Goal: Register for event/course

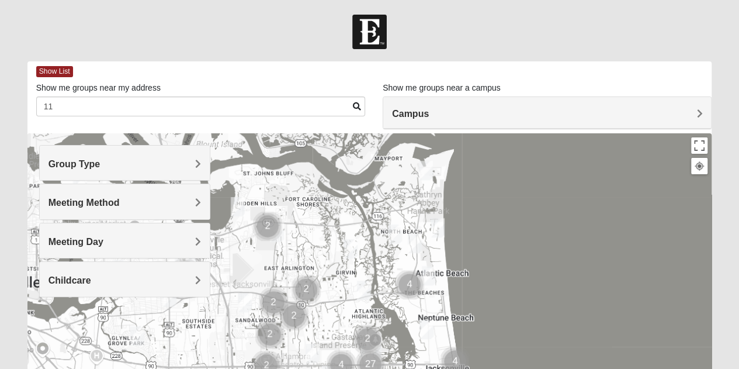
type input "1"
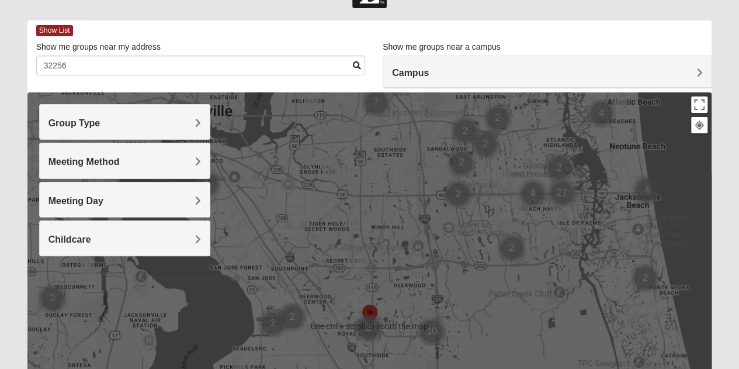
scroll to position [31, 0]
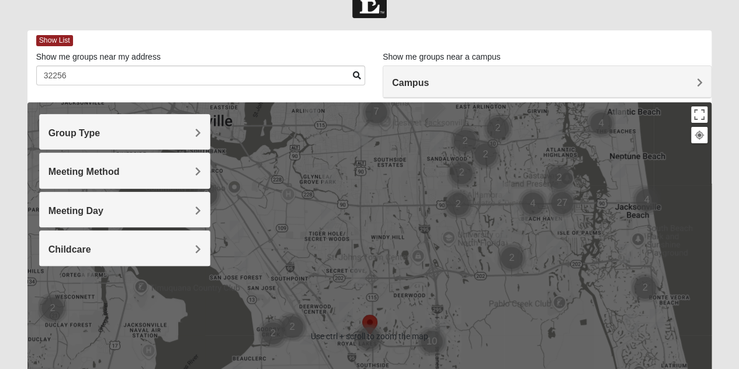
click at [119, 61] on label "Show me groups near my address" at bounding box center [98, 57] width 125 height 12
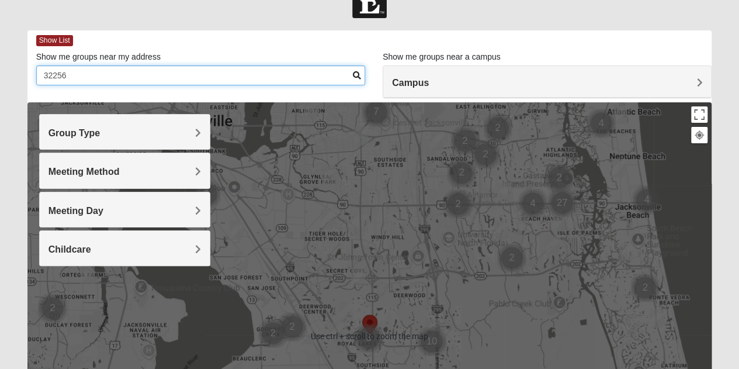
click at [119, 65] on input "32256" at bounding box center [200, 75] width 329 height 20
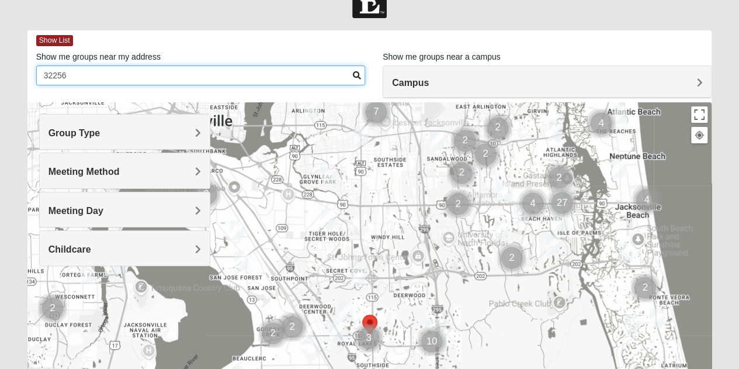
click at [106, 68] on input "32256" at bounding box center [200, 75] width 329 height 20
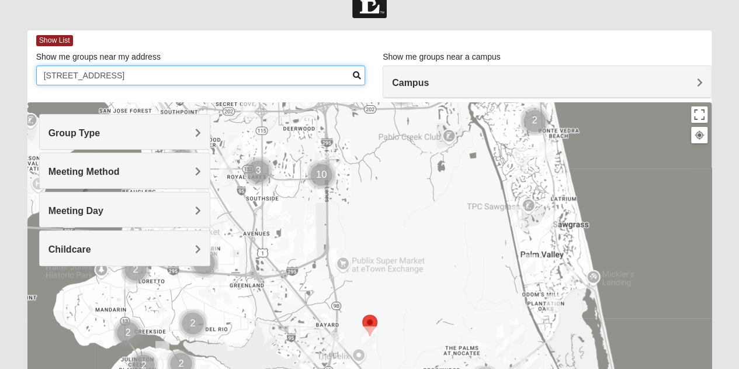
type input "11908 calvesta st 32256"
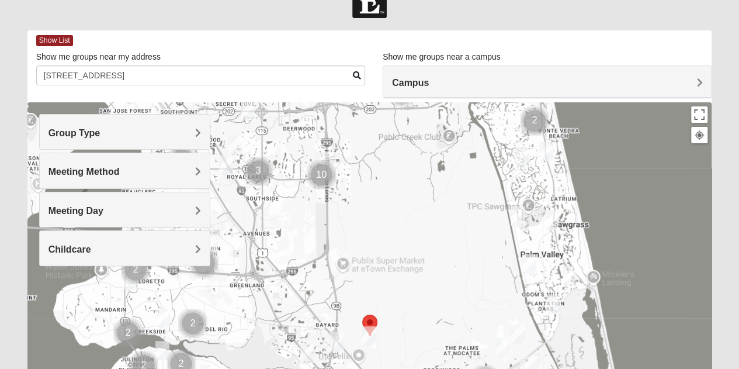
click at [91, 123] on div "Group Type" at bounding box center [125, 132] width 170 height 34
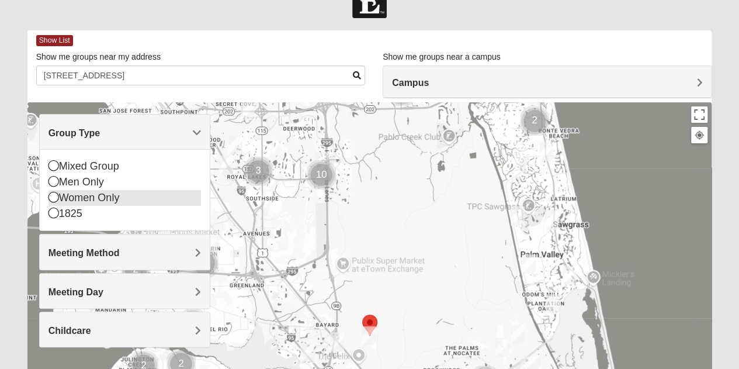
click at [61, 192] on div "Women Only" at bounding box center [125, 198] width 153 height 16
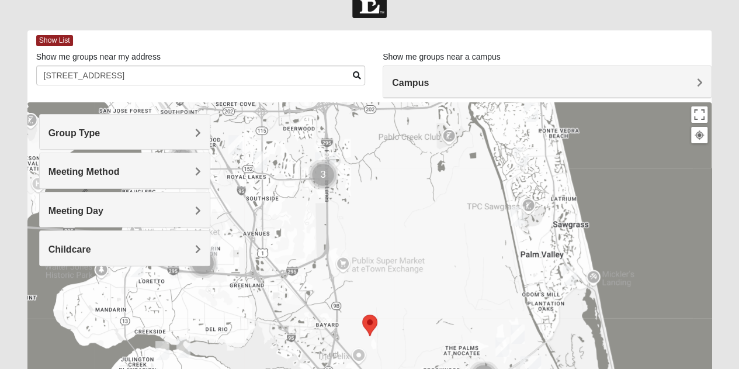
click at [104, 130] on h4 "Group Type" at bounding box center [125, 132] width 153 height 11
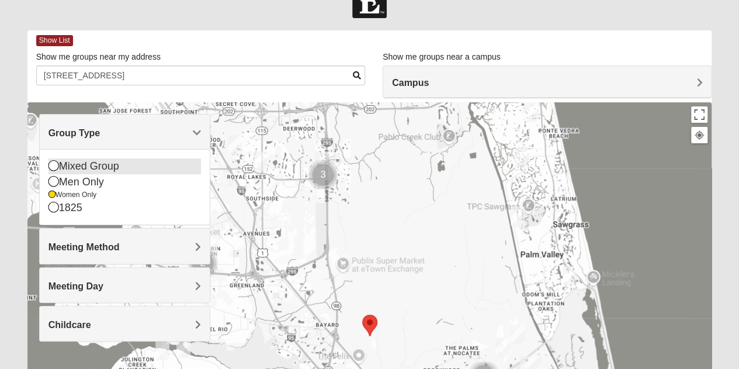
click at [87, 162] on div "Mixed Group" at bounding box center [125, 166] width 153 height 16
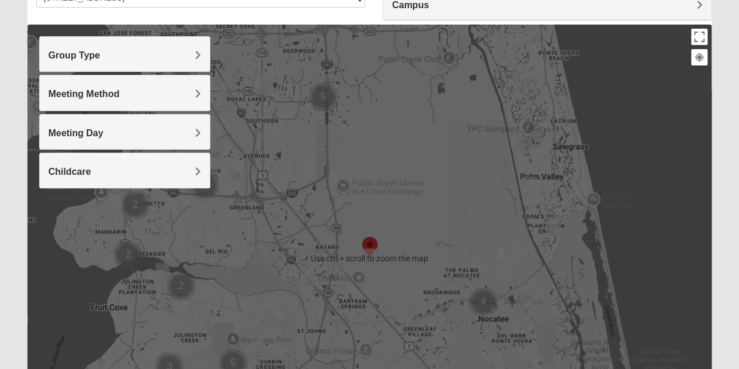
scroll to position [117, 0]
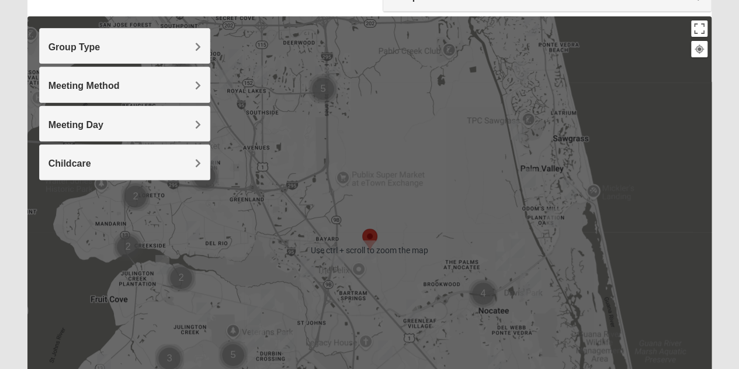
click at [171, 45] on h4 "Group Type" at bounding box center [125, 47] width 153 height 11
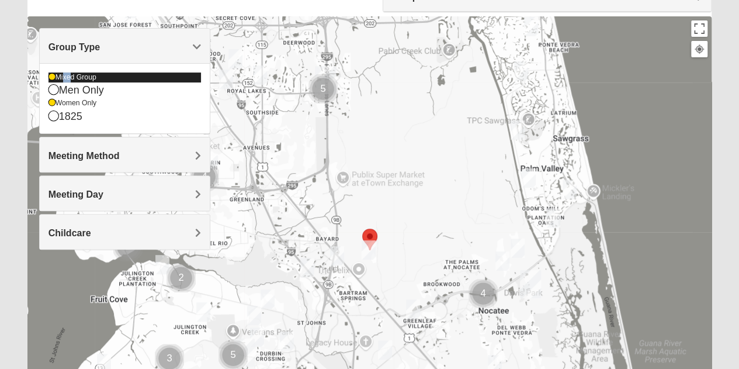
drag, startPoint x: 64, startPoint y: 71, endPoint x: 70, endPoint y: 77, distance: 9.1
click at [70, 77] on div "Mixed Group Men Only Women Only 1825" at bounding box center [125, 98] width 170 height 70
click at [70, 77] on div "Mixed Group" at bounding box center [125, 77] width 153 height 10
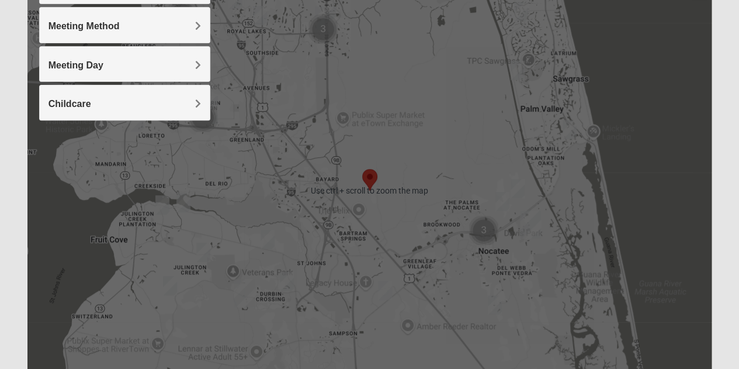
scroll to position [220, 0]
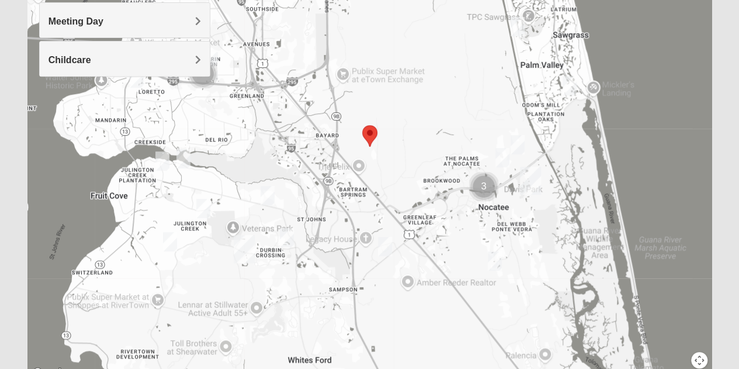
click at [504, 160] on img "Womens Bonner 32081" at bounding box center [503, 157] width 14 height 19
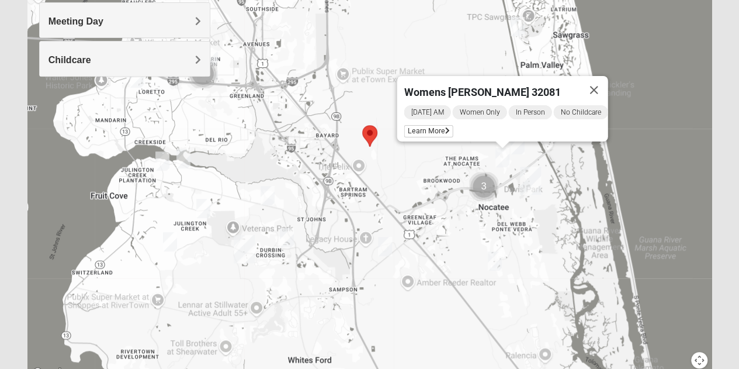
click at [516, 151] on img "Womens Masulli 32081" at bounding box center [518, 144] width 14 height 19
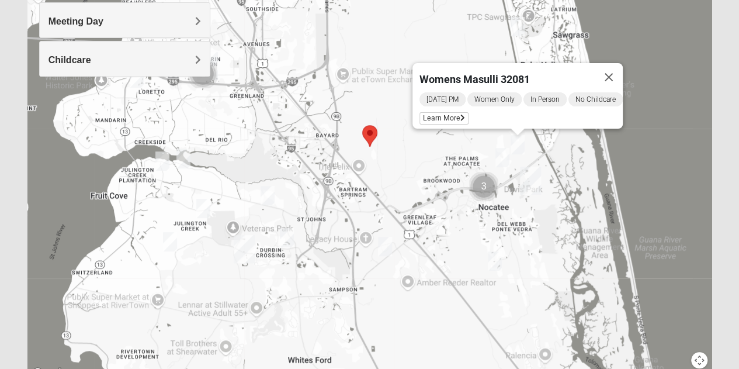
click at [288, 236] on img "Womens Caro 32259" at bounding box center [287, 237] width 14 height 19
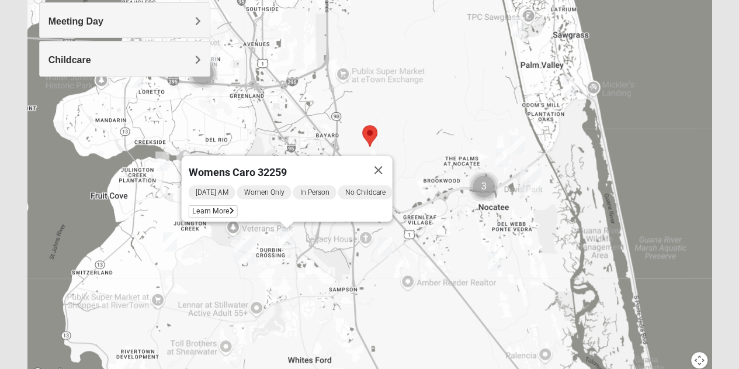
click at [503, 163] on img "Womens Bonner 32081" at bounding box center [503, 157] width 14 height 19
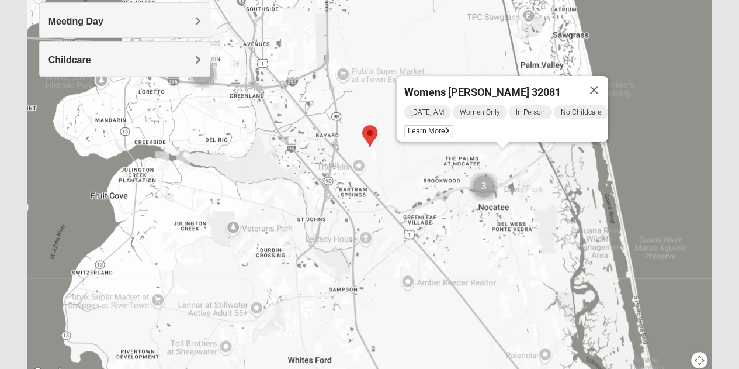
click at [503, 163] on img "Womens Bonner 32081" at bounding box center [503, 157] width 14 height 19
click at [431, 125] on span "Learn More" at bounding box center [428, 131] width 49 height 12
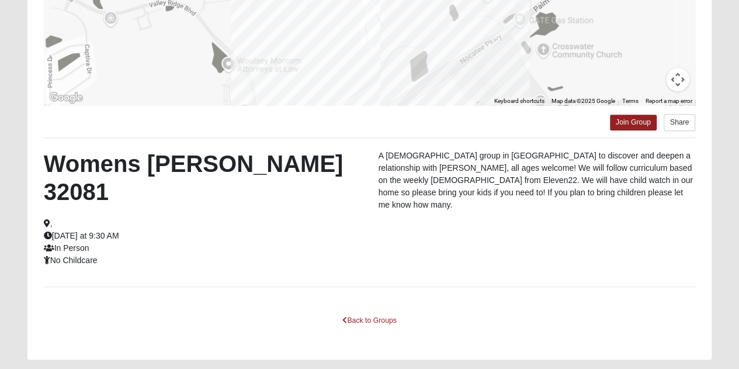
scroll to position [260, 0]
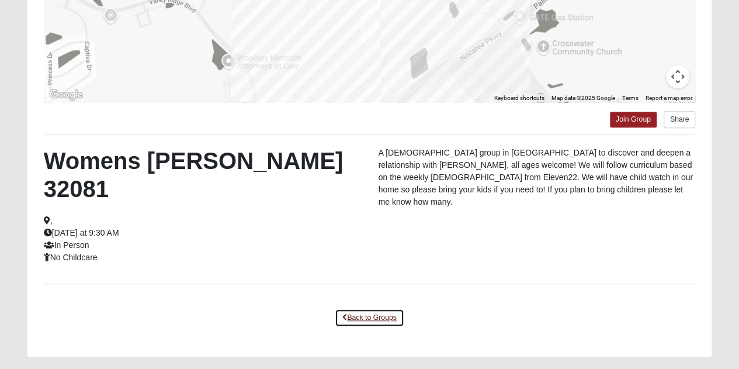
click at [369, 309] on link "Back to Groups" at bounding box center [369, 318] width 69 height 18
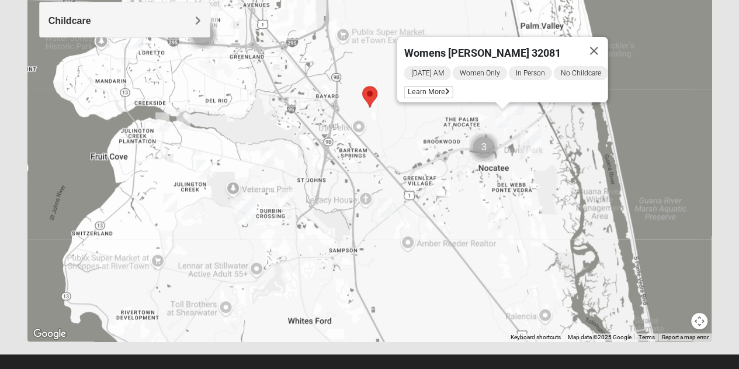
click at [385, 210] on img "Womens Houser 32259" at bounding box center [385, 207] width 14 height 19
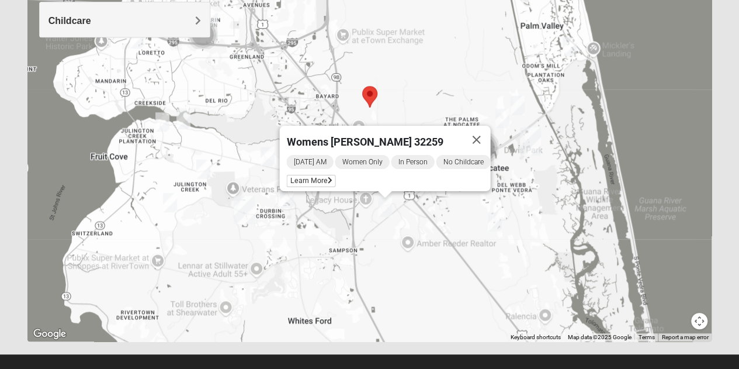
click at [285, 199] on img "Womens Caro 32259" at bounding box center [287, 198] width 14 height 19
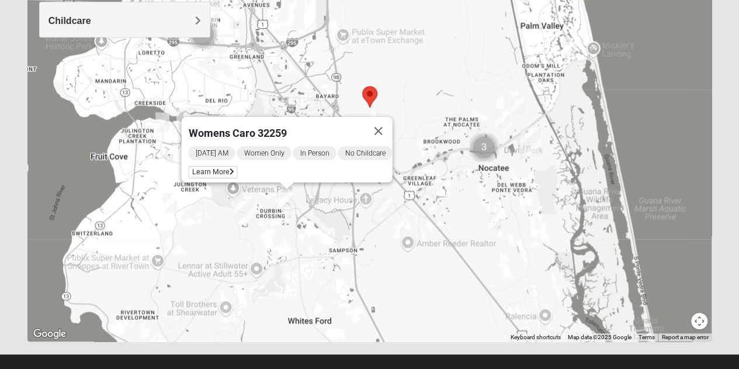
click at [504, 119] on img "Womens Bonner 32081" at bounding box center [503, 118] width 14 height 19
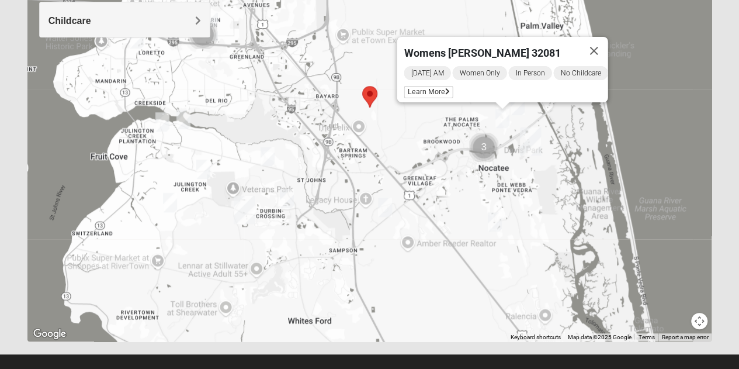
click at [519, 103] on img "Womens Masulli 32081" at bounding box center [518, 105] width 14 height 19
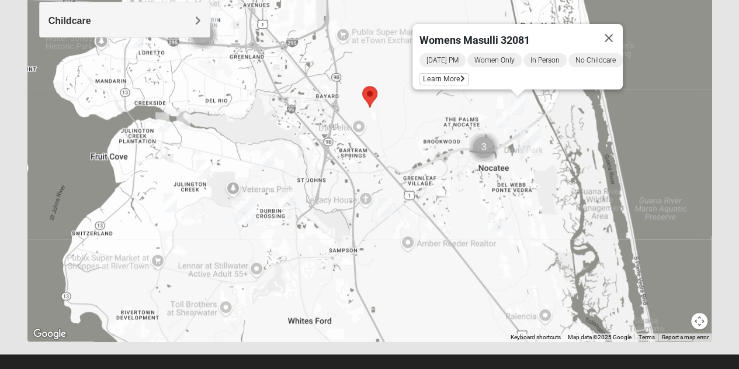
click at [265, 156] on img "Womens Urbanski 32259" at bounding box center [268, 156] width 14 height 19
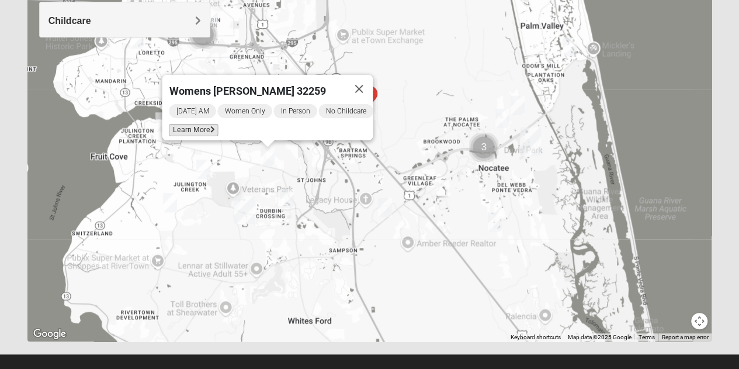
click at [201, 127] on span "Learn More" at bounding box center [193, 130] width 49 height 12
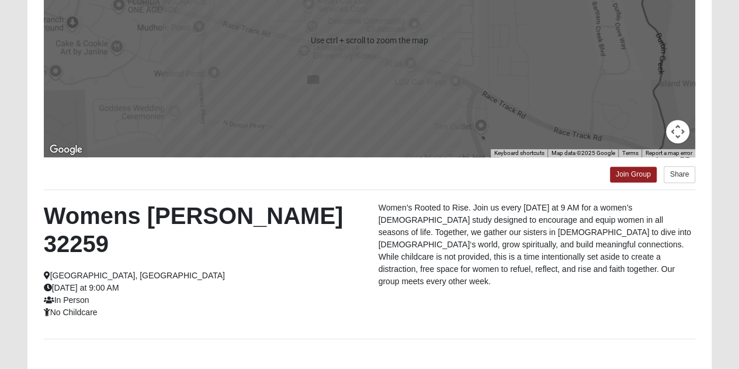
scroll to position [203, 0]
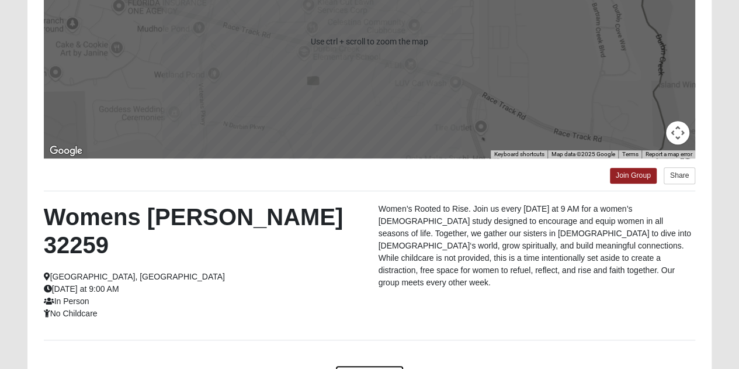
click at [357, 365] on link "Back to Groups" at bounding box center [369, 374] width 69 height 18
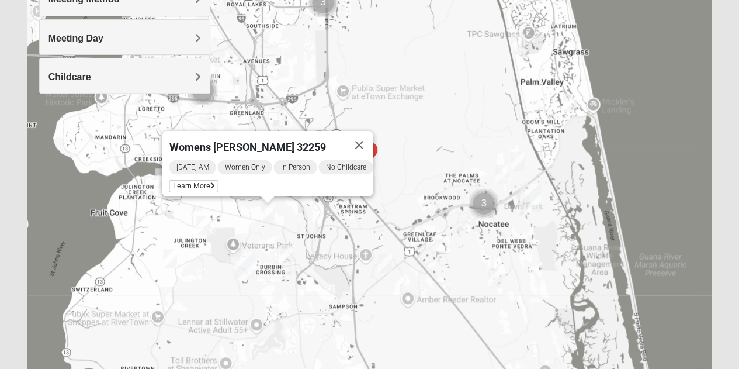
click at [572, 98] on img "Womens Beeson 32082" at bounding box center [570, 102] width 14 height 19
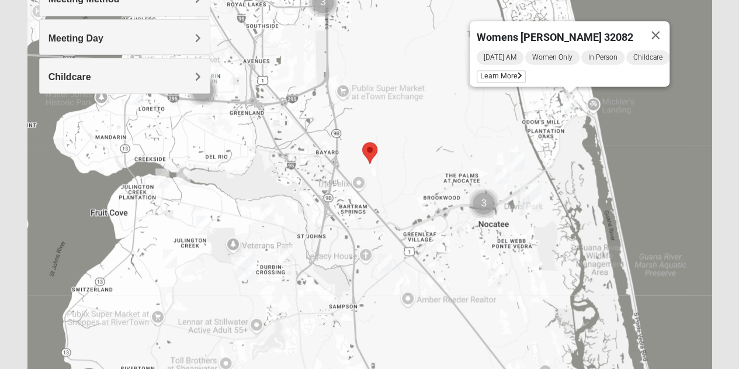
click at [572, 98] on img "Womens Beeson 32082" at bounding box center [570, 102] width 14 height 19
click at [567, 100] on img "Womens Beeson 32082" at bounding box center [570, 102] width 14 height 19
click at [520, 163] on img "Womens Masulli 32081" at bounding box center [518, 161] width 14 height 19
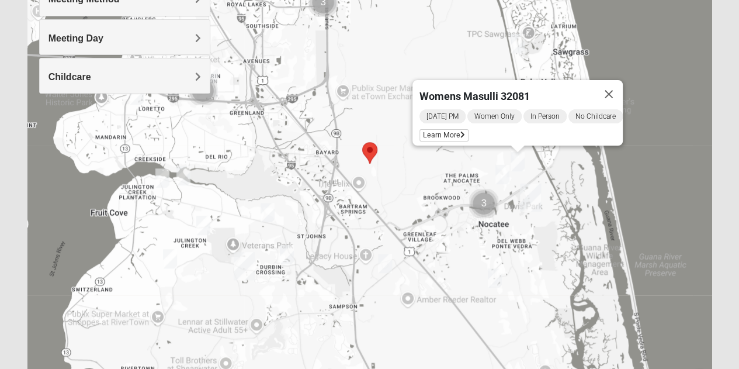
click at [498, 274] on img "Womens Buckland/McGowan 32081" at bounding box center [495, 277] width 14 height 19
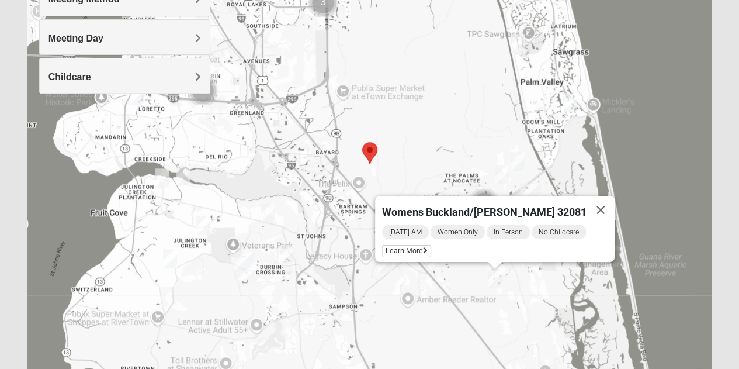
click at [498, 274] on img "Womens Buckland/McGowan 32081" at bounding box center [495, 277] width 14 height 19
click at [206, 227] on img "Womens Iliff 32259" at bounding box center [203, 225] width 14 height 19
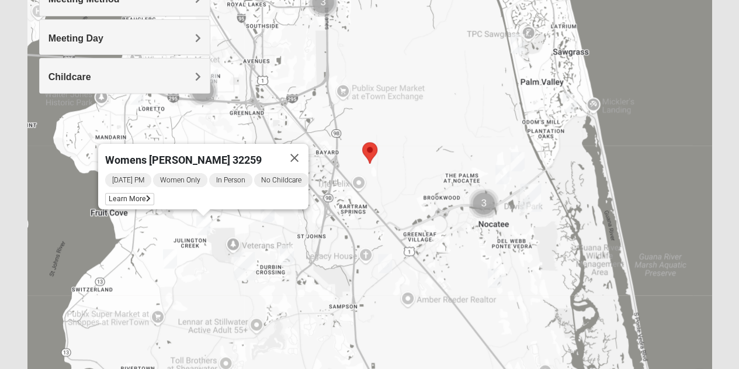
click at [283, 253] on img "Womens Caro 32259" at bounding box center [287, 254] width 14 height 19
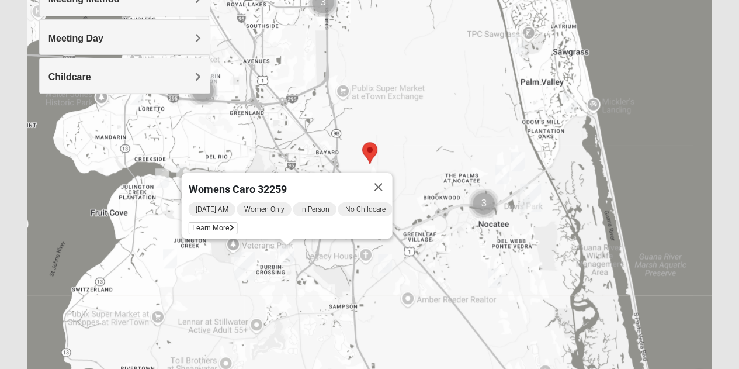
click at [283, 253] on img "Womens Caro 32259" at bounding box center [287, 254] width 14 height 19
click at [382, 269] on img "Womens Houser 32259" at bounding box center [385, 263] width 14 height 19
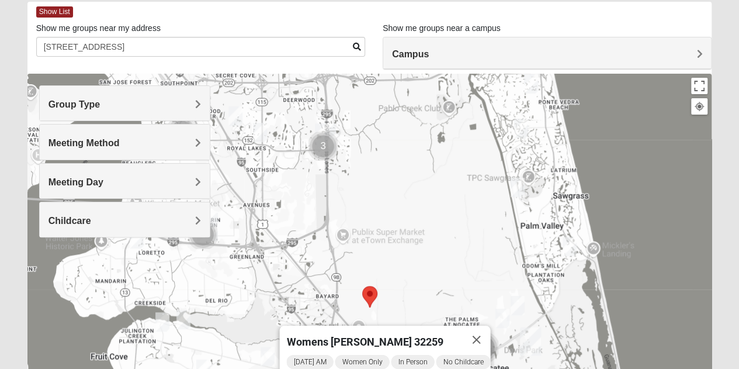
scroll to position [54, 0]
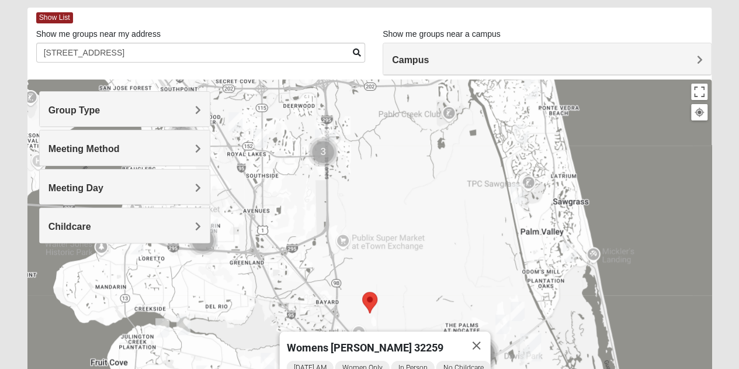
click at [138, 105] on h4 "Group Type" at bounding box center [125, 110] width 153 height 11
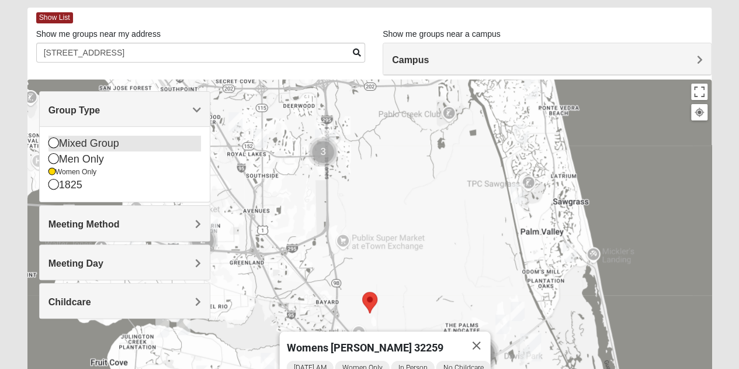
click at [81, 144] on div "Mixed Group" at bounding box center [125, 144] width 153 height 16
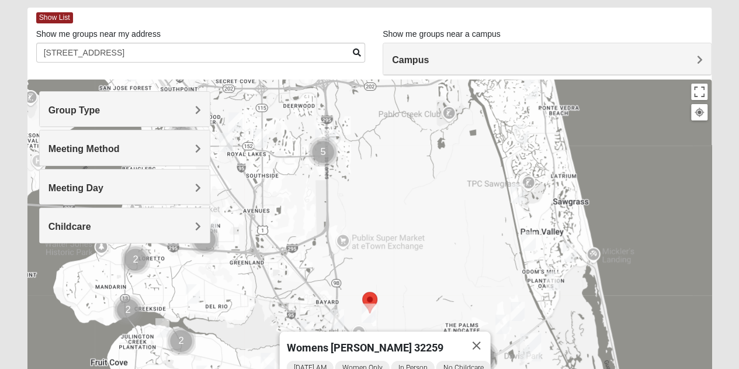
click at [109, 98] on div "Group Type" at bounding box center [125, 109] width 170 height 34
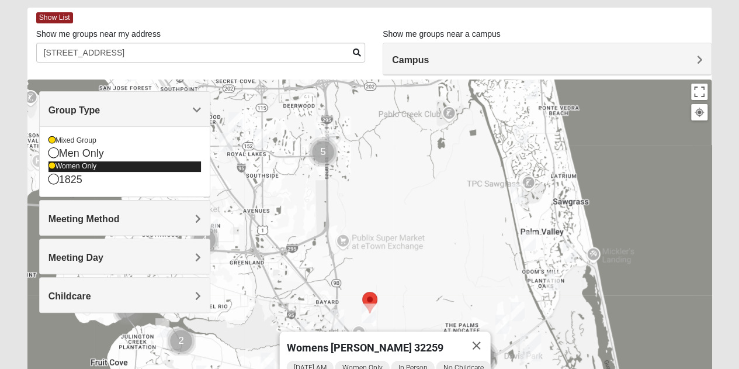
click at [72, 164] on div "Women Only" at bounding box center [125, 166] width 153 height 10
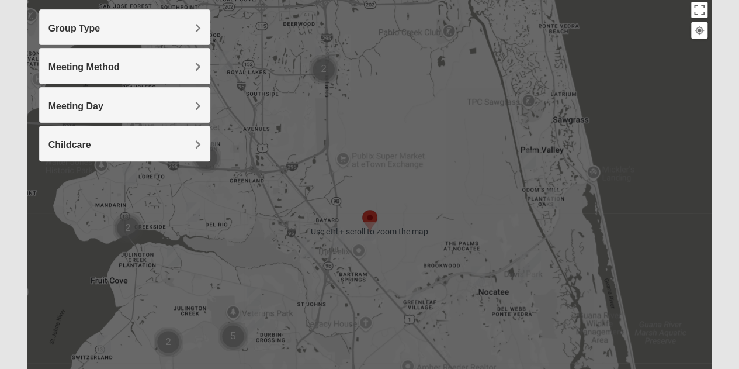
scroll to position [152, 0]
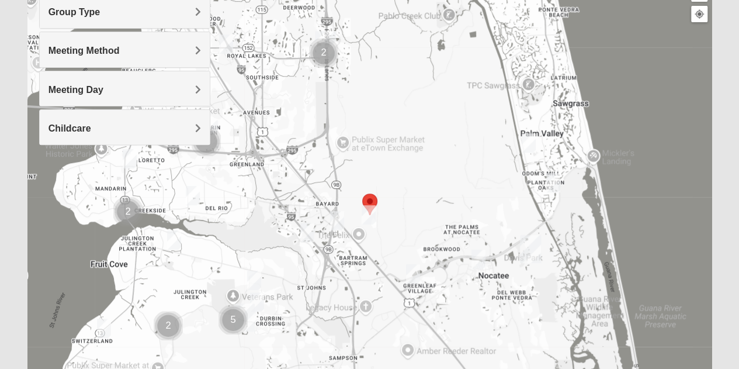
click at [368, 217] on img "Mixed Remley 32081" at bounding box center [369, 214] width 14 height 19
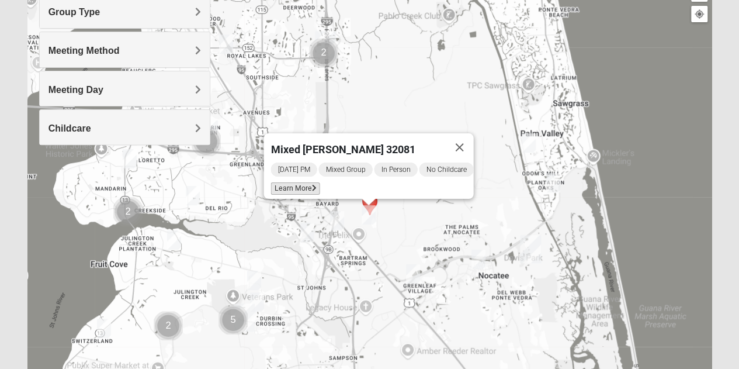
click at [298, 182] on span "Learn More" at bounding box center [295, 188] width 49 height 12
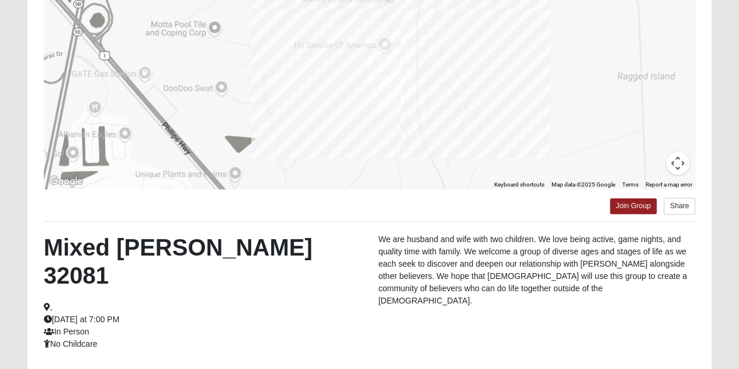
scroll to position [260, 0]
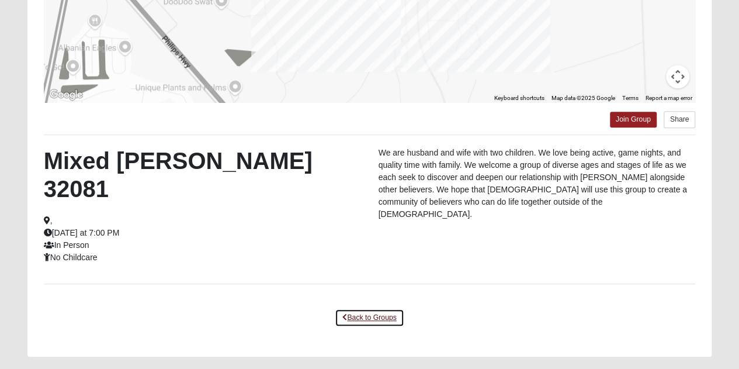
click at [396, 309] on link "Back to Groups" at bounding box center [369, 318] width 69 height 18
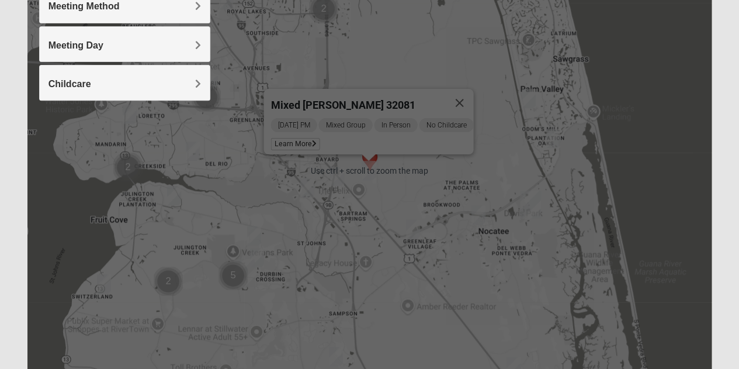
scroll to position [196, 0]
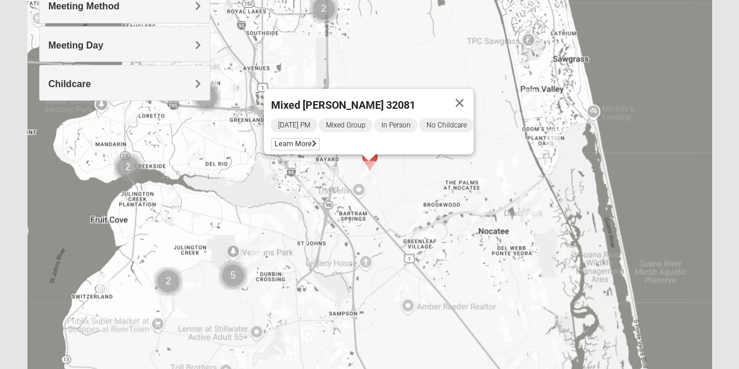
click at [481, 216] on img "Mixed Olsen 32081" at bounding box center [479, 214] width 14 height 19
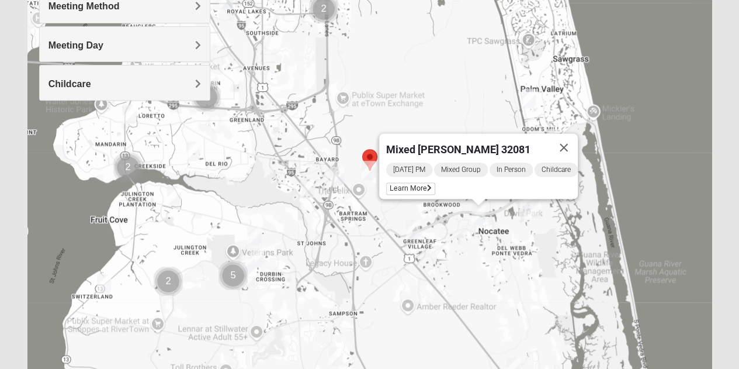
click at [412, 236] on img "Mixed Buckley 32081" at bounding box center [413, 229] width 14 height 19
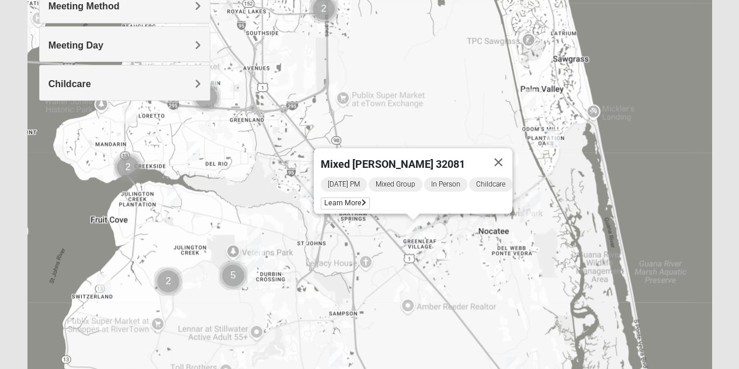
click at [412, 236] on img "Mixed Buckley 32081" at bounding box center [413, 229] width 14 height 19
click at [351, 197] on span "Learn More" at bounding box center [345, 203] width 49 height 12
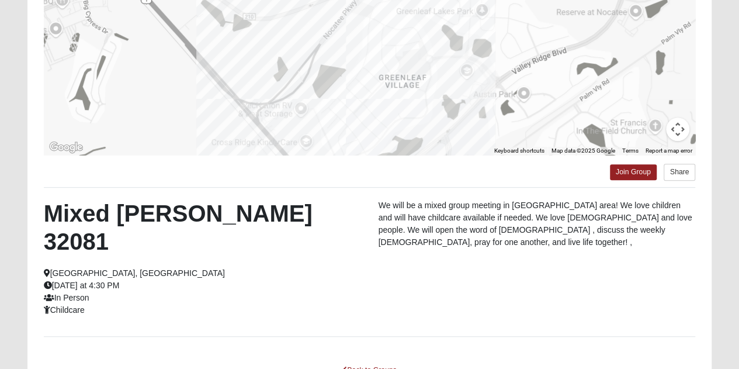
scroll to position [219, 0]
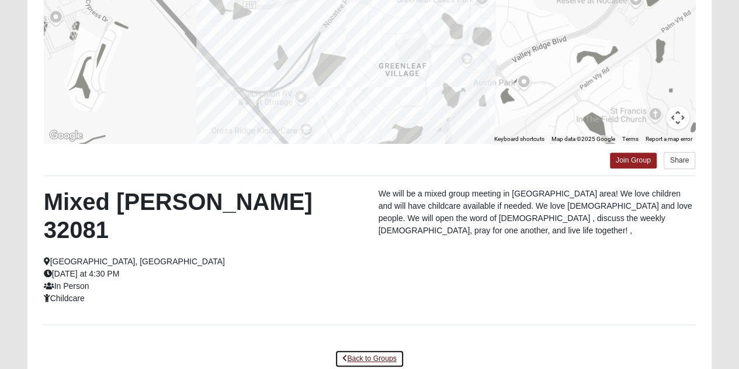
click at [363, 350] on link "Back to Groups" at bounding box center [369, 359] width 69 height 18
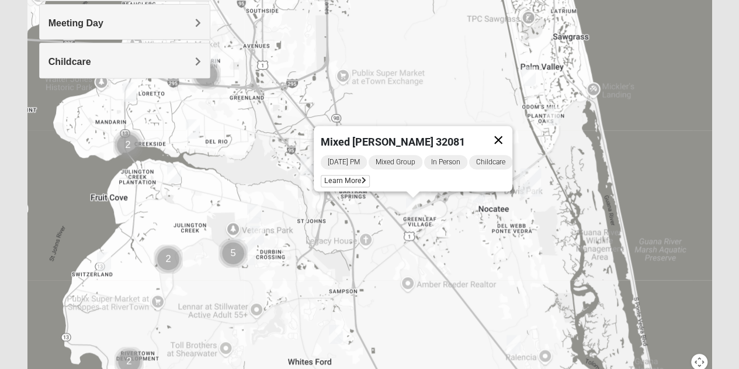
click at [511, 128] on button "Close" at bounding box center [499, 140] width 28 height 28
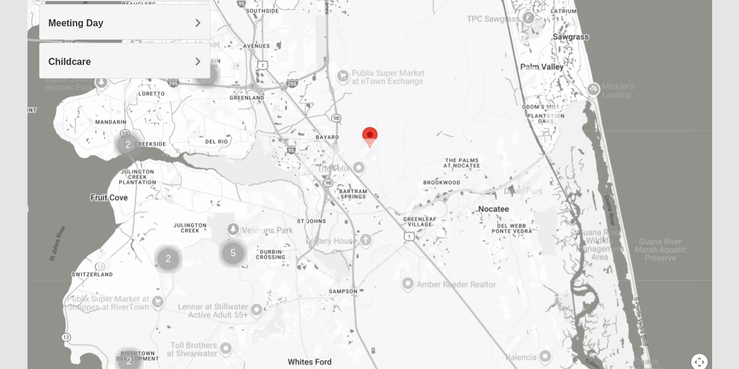
click at [338, 155] on img "Mixed Reed/Tabak 32258" at bounding box center [337, 153] width 14 height 19
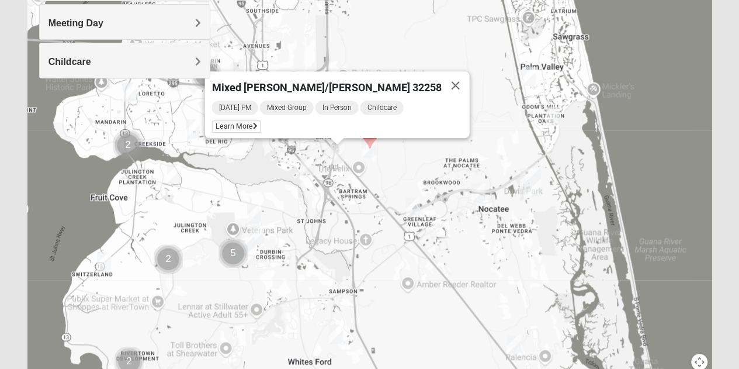
click at [304, 164] on img "Online Mixed Krause/Chasten 32258" at bounding box center [307, 165] width 14 height 19
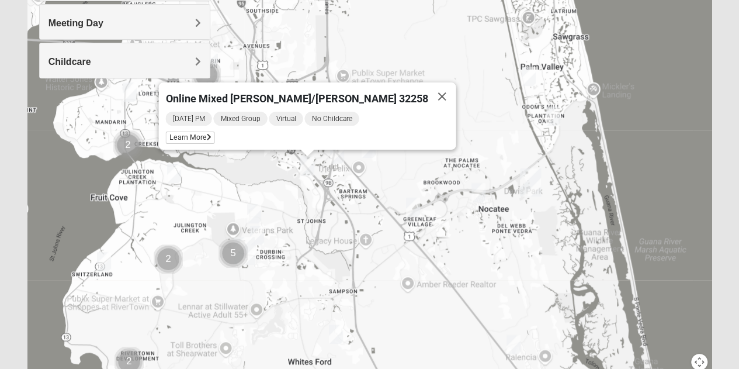
click at [555, 117] on img "Mixed Reed 32081" at bounding box center [554, 115] width 14 height 19
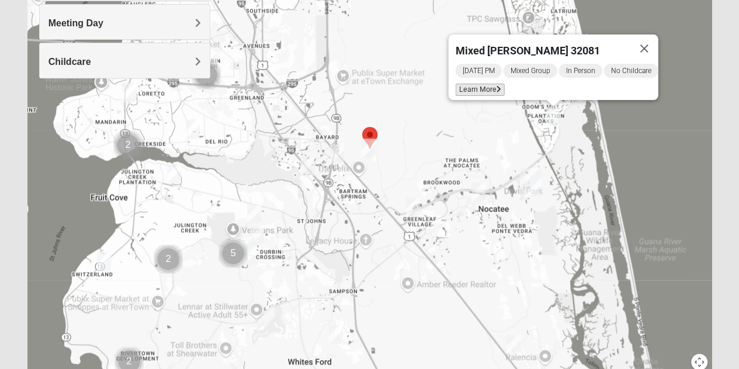
click at [479, 84] on span "Learn More" at bounding box center [479, 90] width 49 height 12
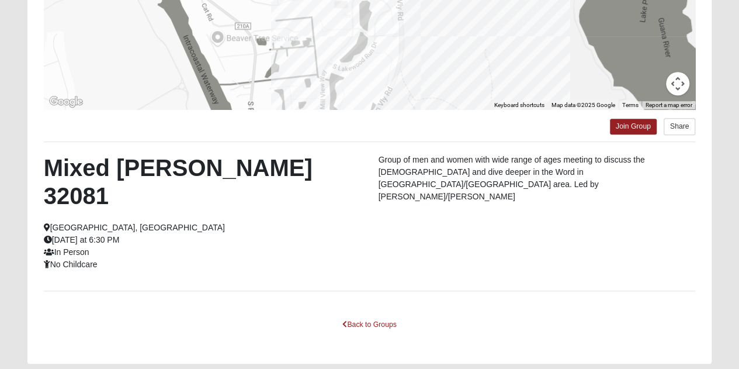
scroll to position [254, 0]
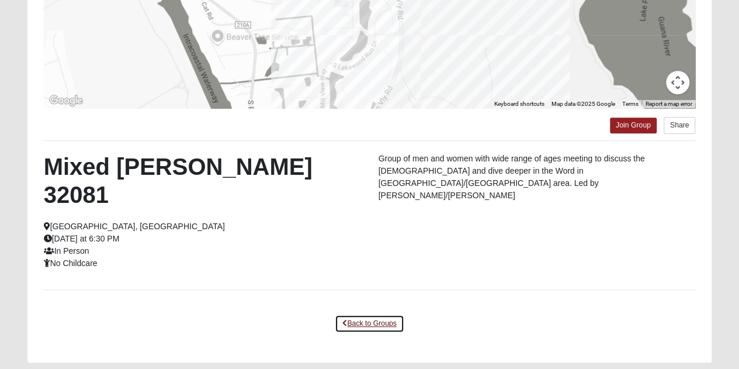
click at [385, 314] on link "Back to Groups" at bounding box center [369, 323] width 69 height 18
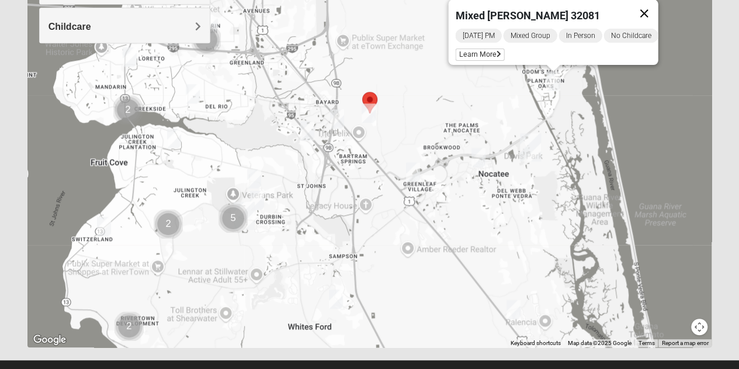
click at [655, 4] on button "Close" at bounding box center [644, 13] width 28 height 28
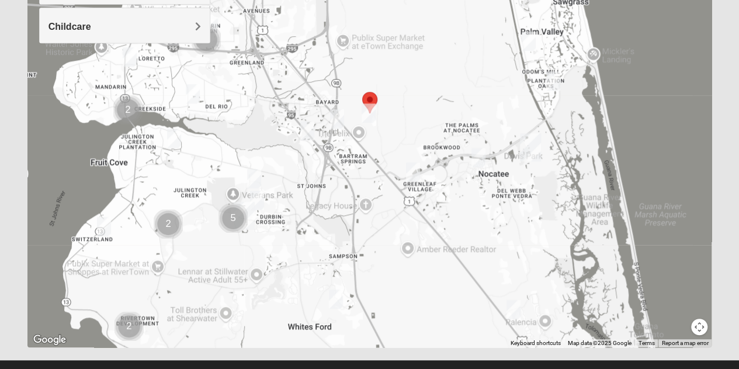
click at [527, 48] on img "Mixed Pate 32082" at bounding box center [529, 41] width 14 height 19
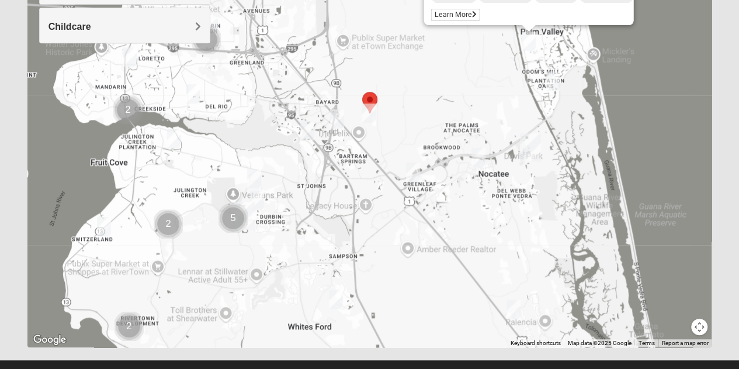
click at [528, 40] on img "Mixed Pate 32082" at bounding box center [529, 41] width 14 height 19
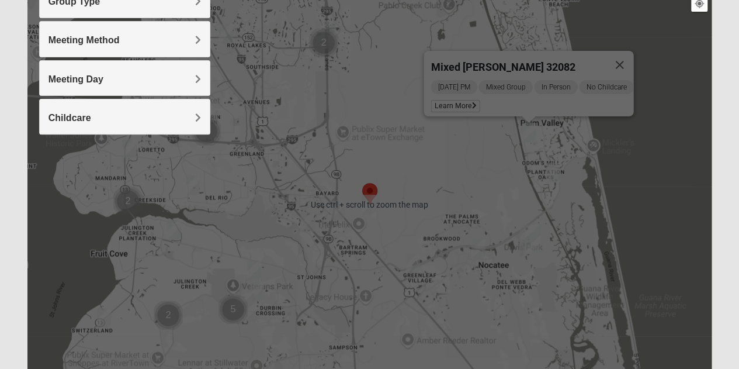
scroll to position [159, 0]
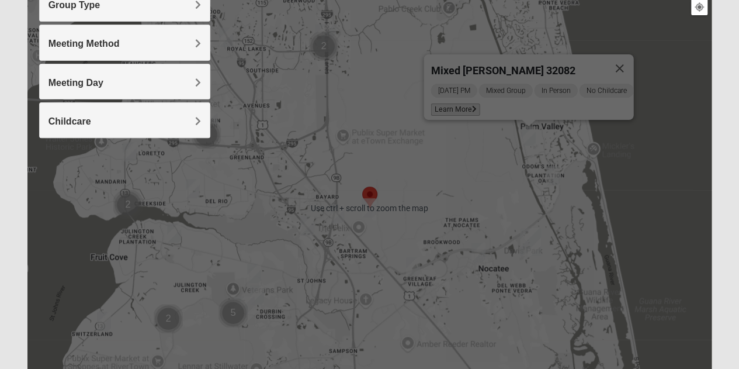
click at [447, 103] on span "Learn More" at bounding box center [455, 109] width 49 height 12
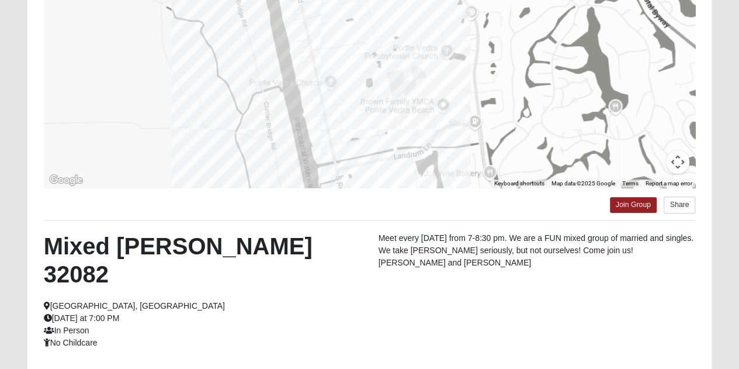
scroll to position [175, 0]
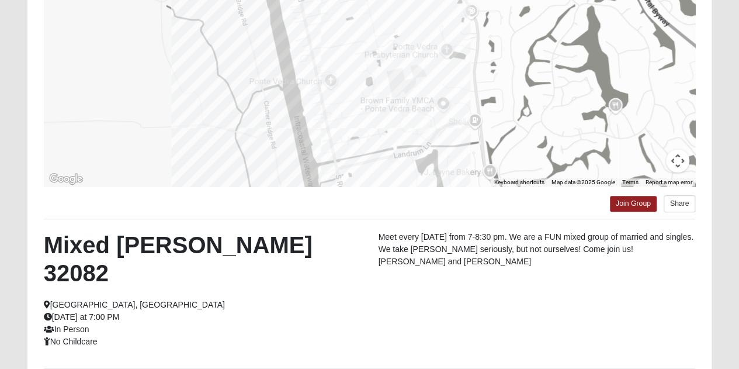
click at [0, 204] on form "Log In Find A Group Error Show List Loading Groups" at bounding box center [369, 161] width 739 height 644
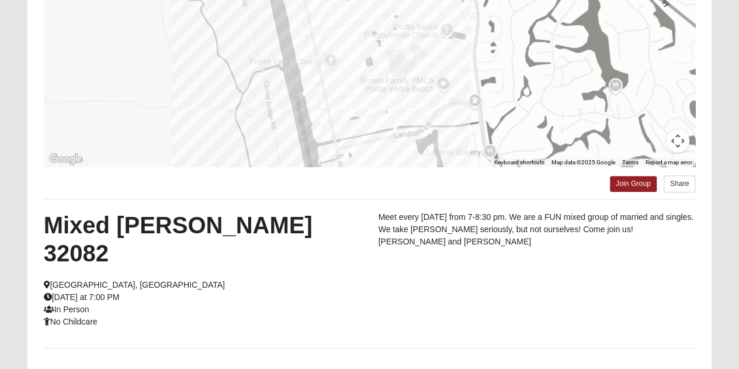
scroll to position [210, 0]
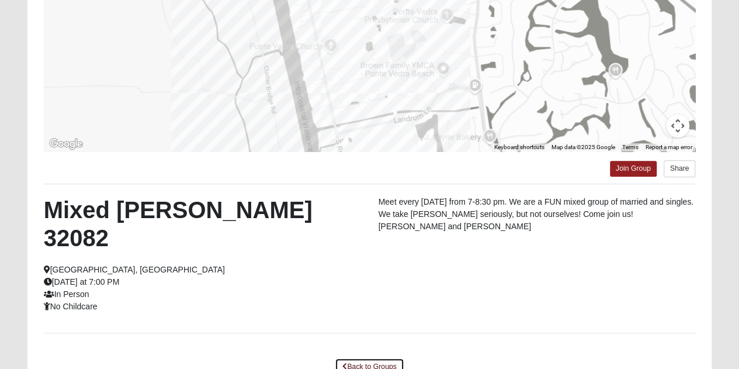
click at [374, 358] on link "Back to Groups" at bounding box center [369, 367] width 69 height 18
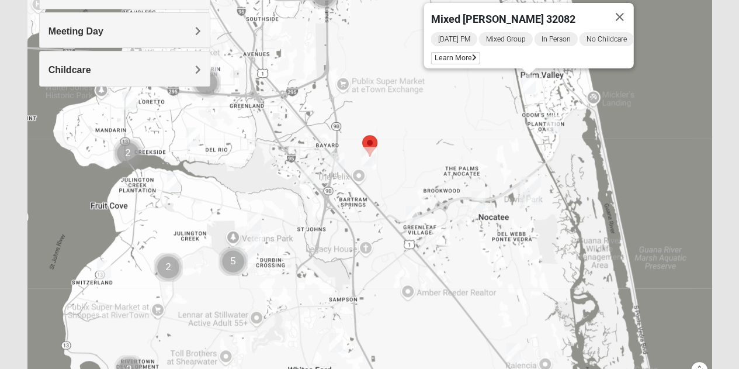
click at [368, 158] on img "Mixed Remley 32081" at bounding box center [369, 156] width 14 height 19
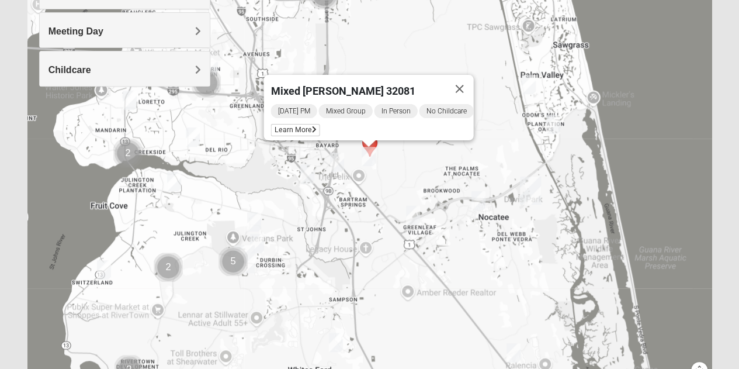
click at [479, 202] on img "Mixed Olsen 32081" at bounding box center [479, 200] width 14 height 19
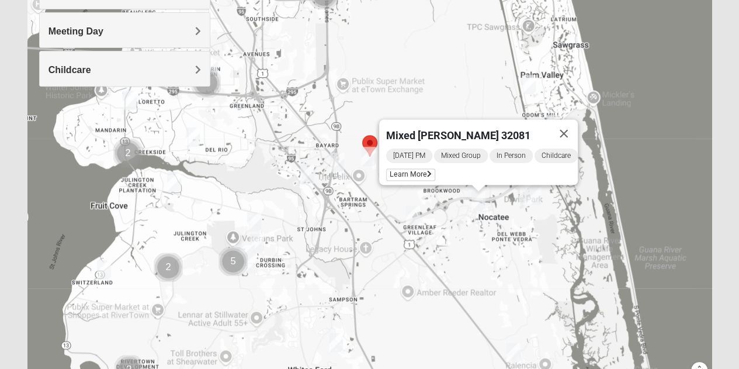
click at [479, 202] on img "Mixed Olsen 32081" at bounding box center [479, 200] width 14 height 19
click at [413, 215] on img "Mixed Buckley 32081" at bounding box center [413, 215] width 14 height 19
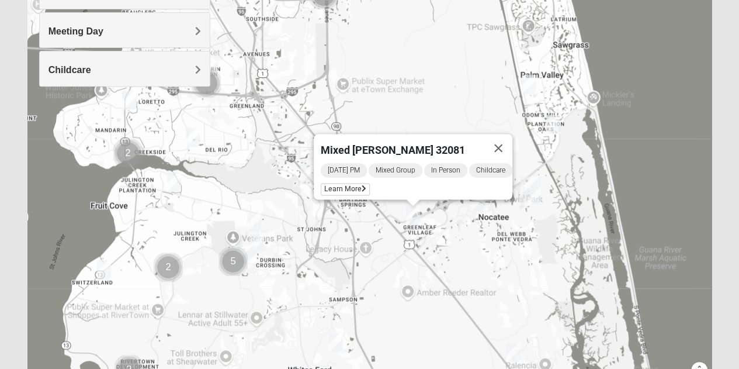
click at [413, 215] on img "Mixed Buckley 32081" at bounding box center [413, 215] width 14 height 19
click at [354, 185] on span "Learn More" at bounding box center [345, 189] width 49 height 12
click at [351, 183] on span "Learn More" at bounding box center [345, 189] width 49 height 12
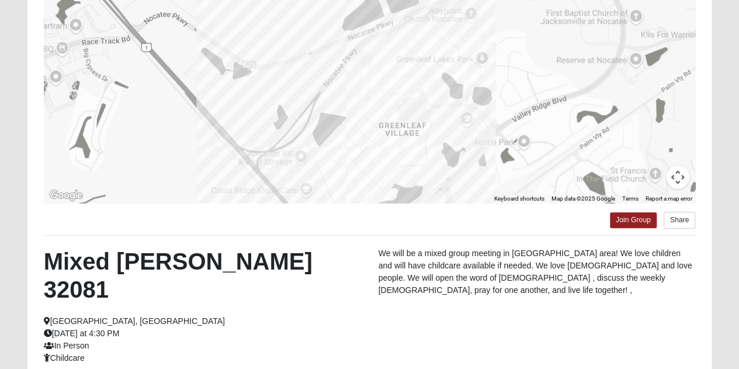
scroll to position [220, 0]
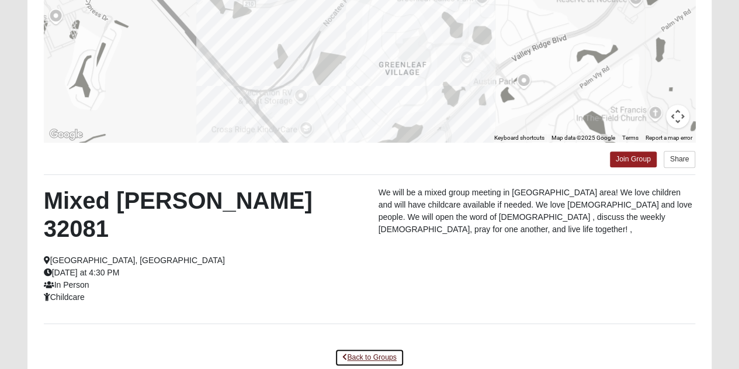
click at [364, 348] on link "Back to Groups" at bounding box center [369, 357] width 69 height 18
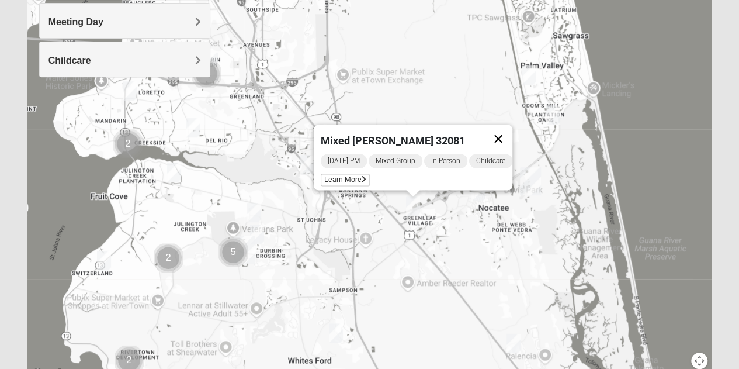
click at [504, 127] on button "Close" at bounding box center [499, 139] width 28 height 28
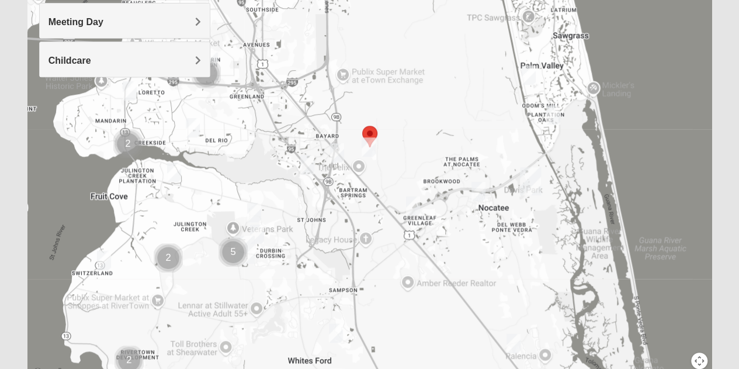
click at [336, 153] on img "Mixed Reed/Tabak 32258" at bounding box center [337, 152] width 14 height 19
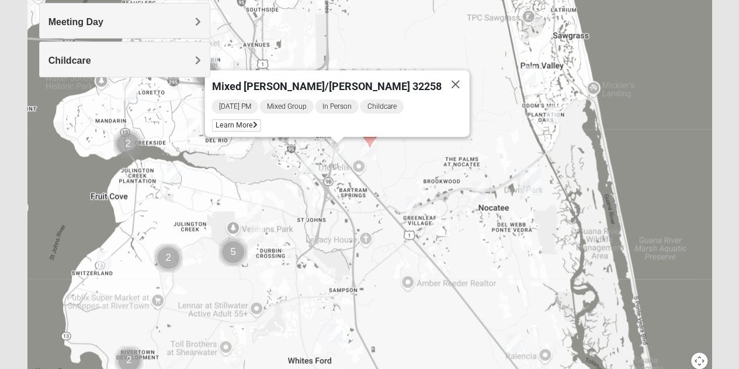
click at [310, 165] on img "Online Mixed Krause/Chasten 32258" at bounding box center [307, 164] width 14 height 19
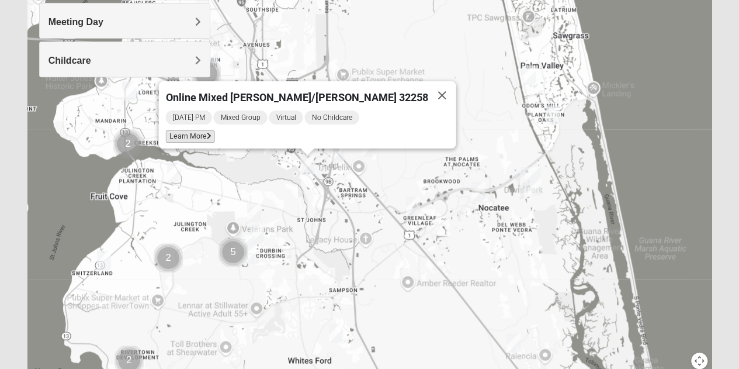
click at [215, 130] on span "Learn More" at bounding box center [189, 136] width 49 height 12
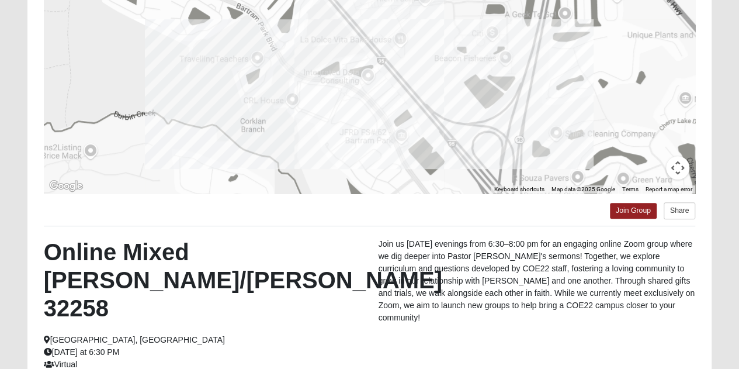
scroll to position [288, 0]
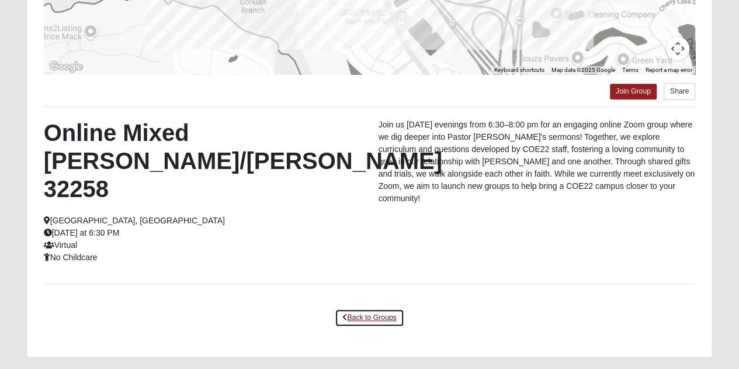
click at [383, 309] on link "Back to Groups" at bounding box center [369, 318] width 69 height 18
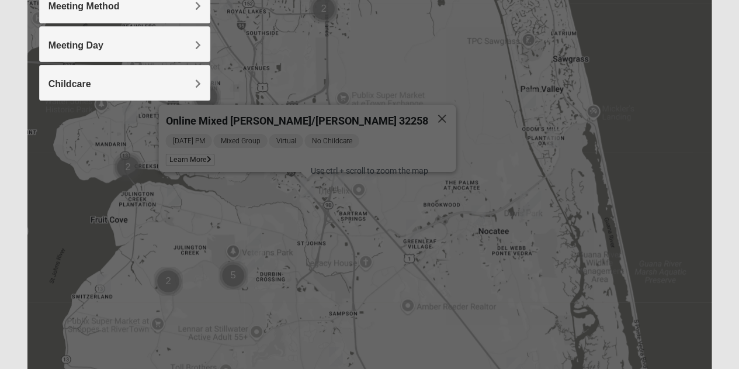
scroll to position [196, 0]
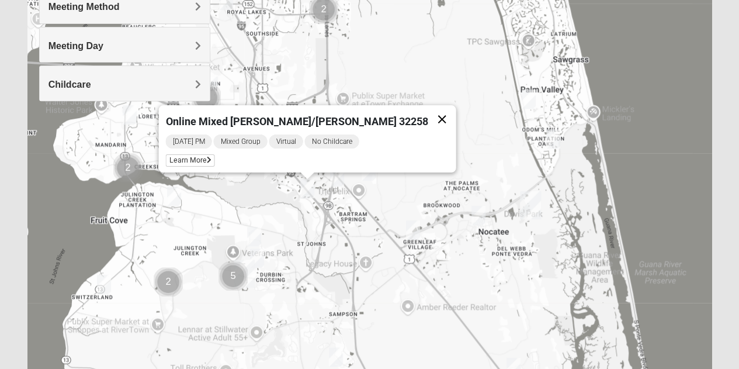
click at [428, 111] on button "Close" at bounding box center [442, 119] width 28 height 28
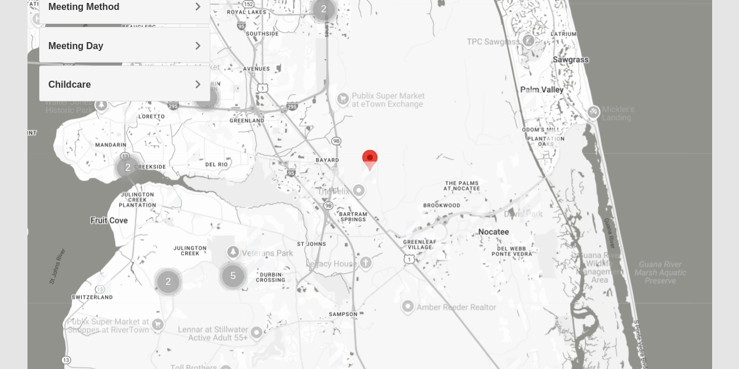
click at [260, 259] on img "Mixed Stamper 32259" at bounding box center [257, 257] width 14 height 19
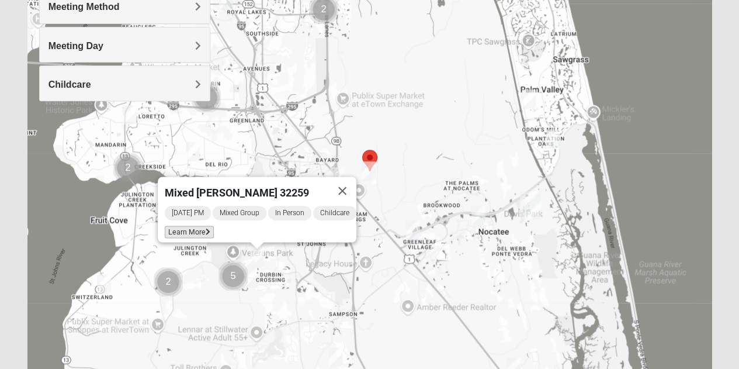
click at [180, 226] on span "Learn More" at bounding box center [189, 232] width 49 height 12
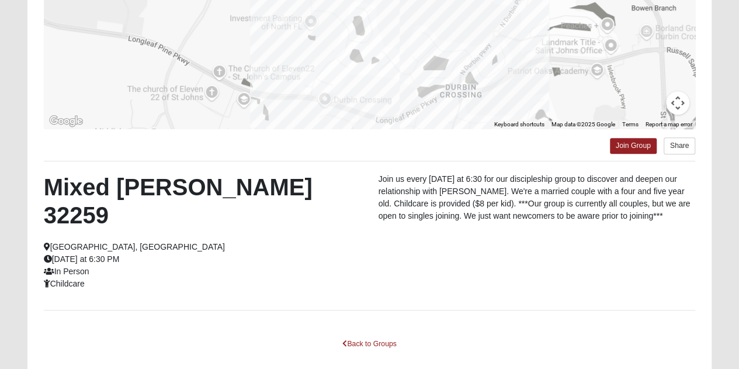
scroll to position [232, 0]
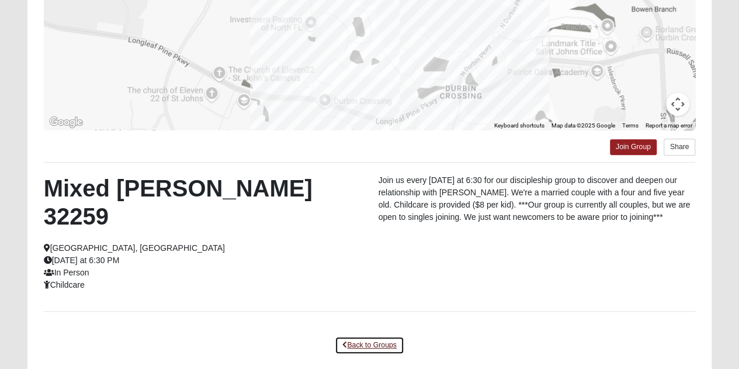
click at [367, 336] on link "Back to Groups" at bounding box center [369, 345] width 69 height 18
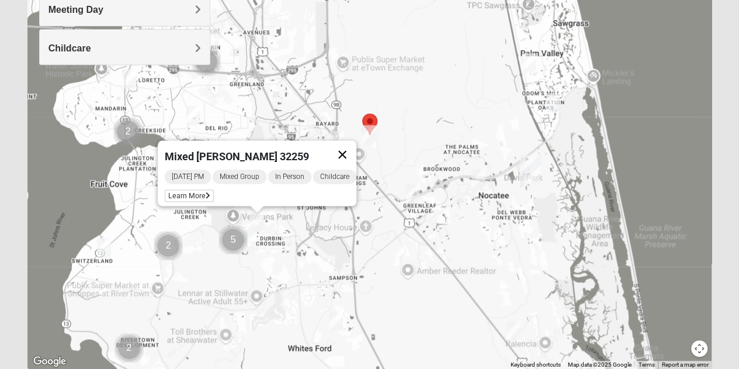
click at [355, 149] on button "Close" at bounding box center [343, 154] width 28 height 28
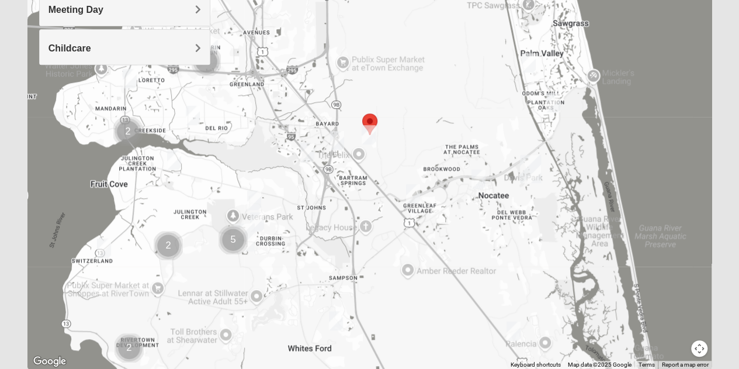
click at [257, 202] on img "Mixed Chung 32259" at bounding box center [254, 200] width 14 height 19
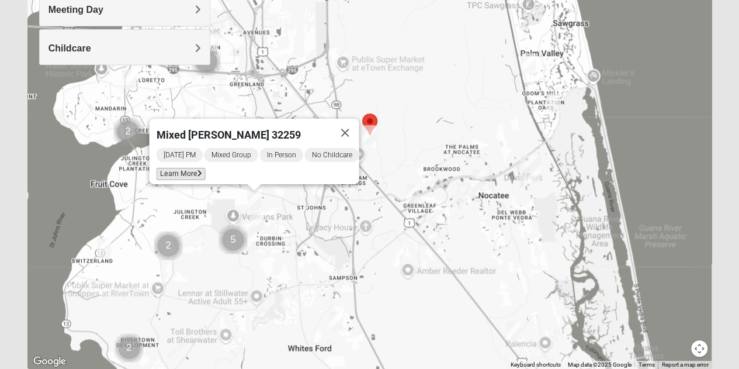
click at [186, 170] on span "Learn More" at bounding box center [180, 174] width 49 height 12
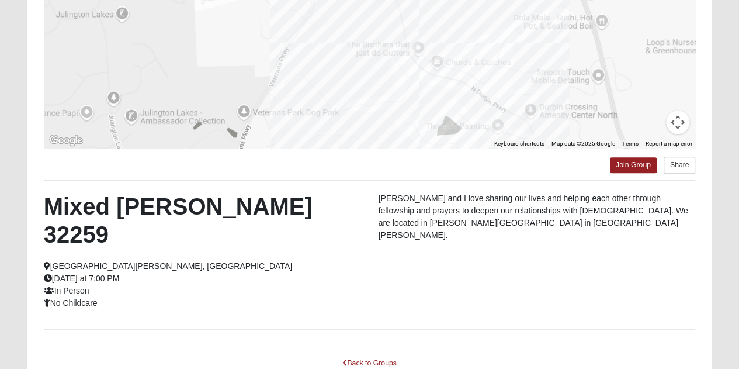
scroll to position [216, 0]
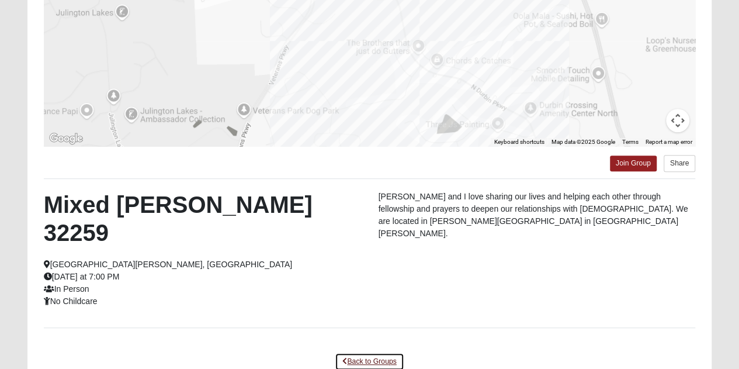
click at [376, 352] on link "Back to Groups" at bounding box center [369, 361] width 69 height 18
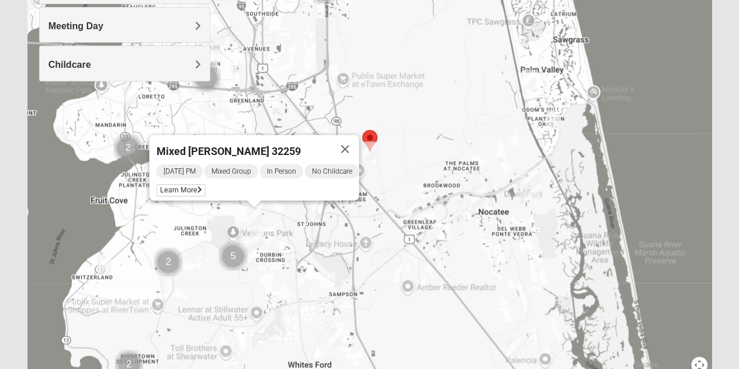
click at [533, 80] on img "Mixed Pate 32082" at bounding box center [529, 79] width 14 height 19
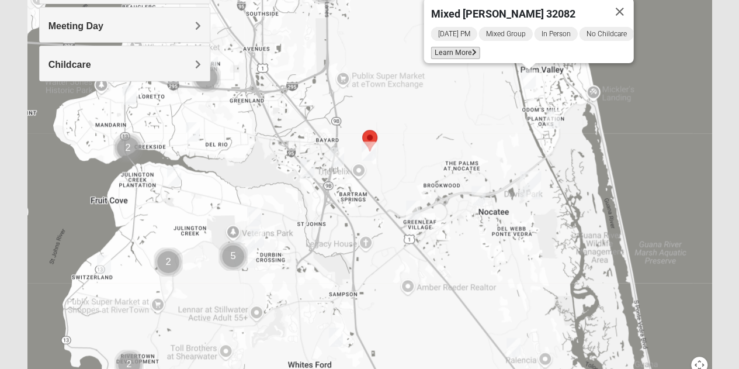
click at [451, 47] on span "Learn More" at bounding box center [455, 53] width 49 height 12
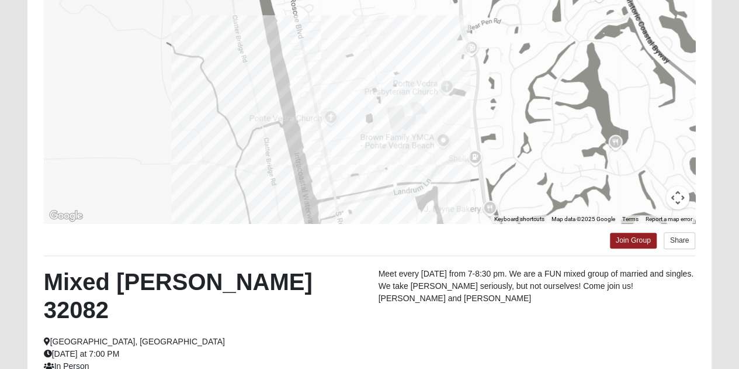
scroll to position [137, 0]
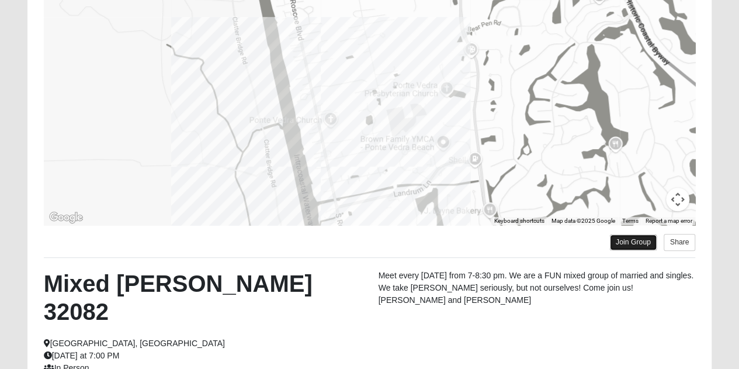
click at [623, 239] on link "Join Group" at bounding box center [633, 242] width 47 height 16
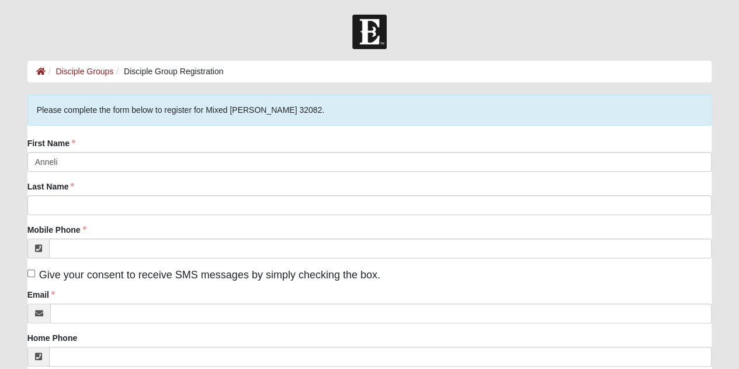
type input "[PERSON_NAME]"
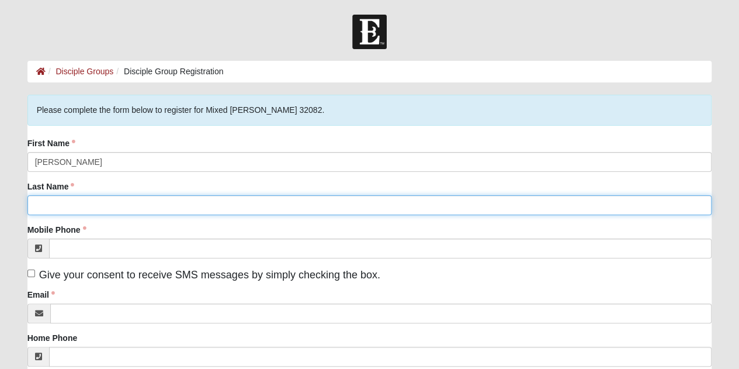
type input "[PERSON_NAME]"
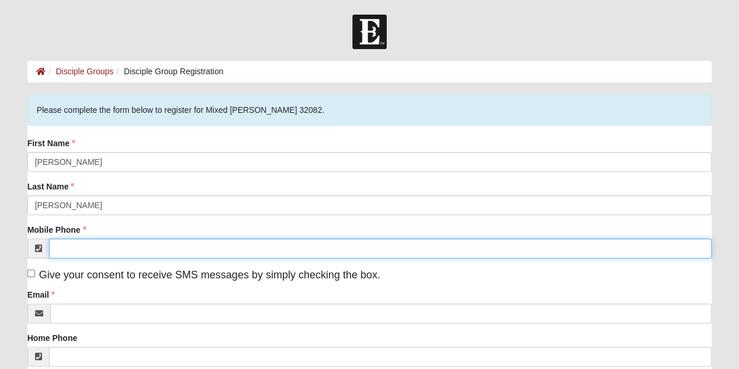
type input "[PHONE_NUMBER]"
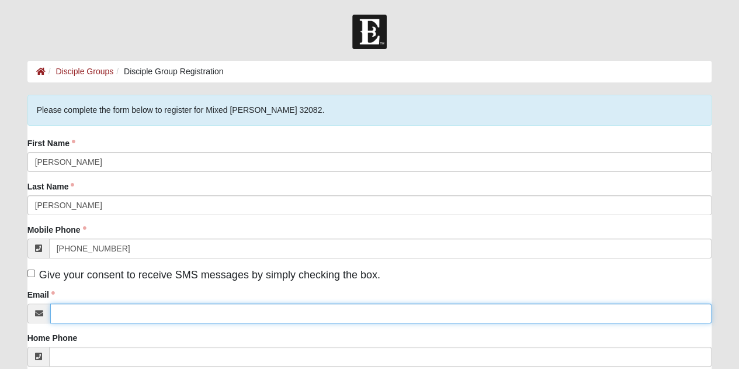
type input "[EMAIL_ADDRESS][DOMAIN_NAME]"
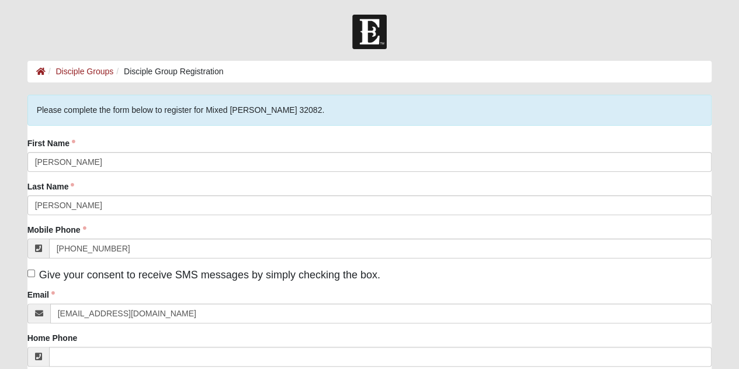
type input "[STREET_ADDRESS]"
type input "[GEOGRAPHIC_DATA], [GEOGRAPHIC_DATA]"
type input "32256"
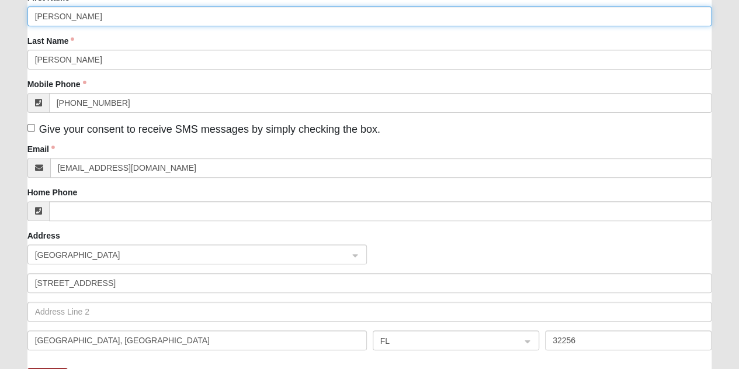
scroll to position [133, 0]
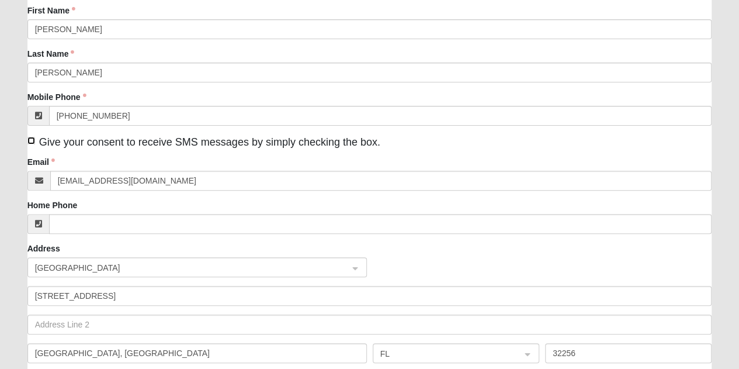
click at [33, 139] on input "Give your consent to receive SMS messages by simply checking the box." at bounding box center [31, 141] width 8 height 8
checkbox input "true"
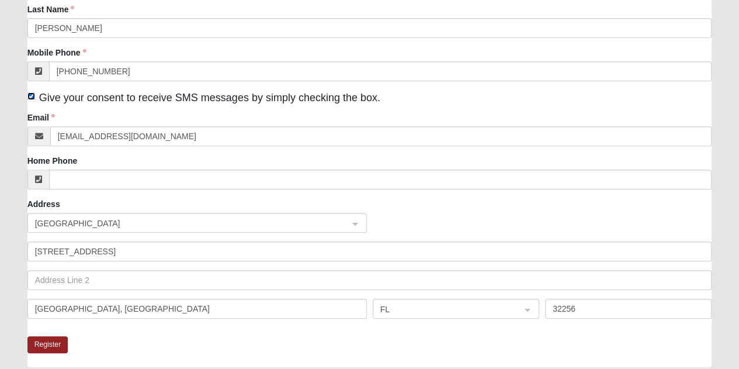
scroll to position [178, 0]
click at [47, 343] on button "Register" at bounding box center [47, 344] width 41 height 17
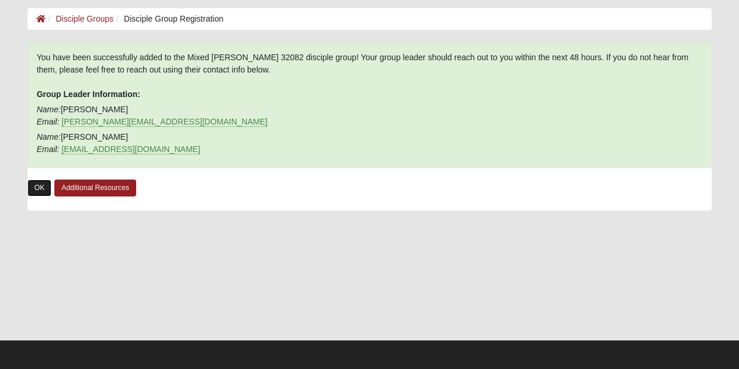
click at [39, 182] on link "OK" at bounding box center [39, 187] width 25 height 17
